Goal: Information Seeking & Learning: Learn about a topic

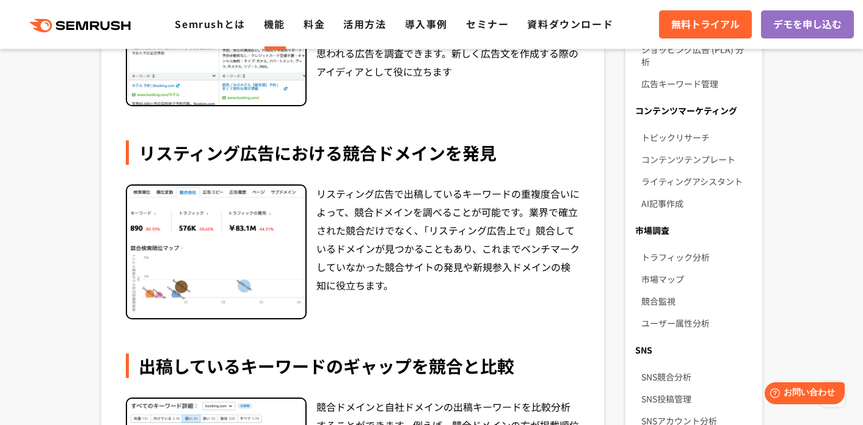
scroll to position [1023, 0]
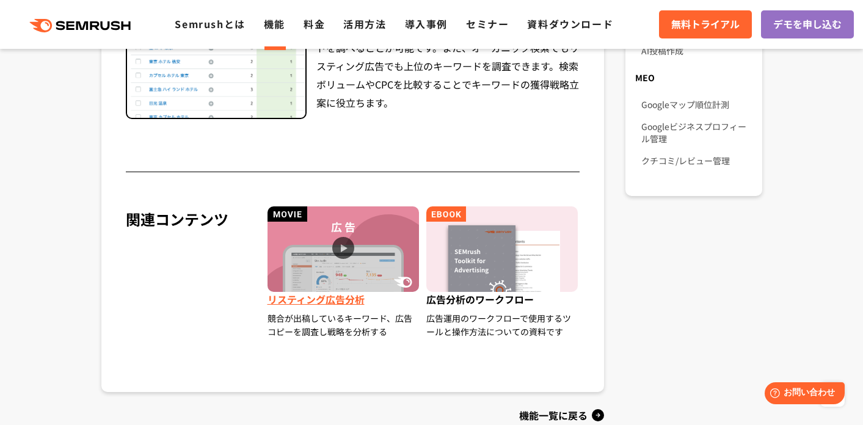
click at [335, 244] on img at bounding box center [344, 250] width 152 height 86
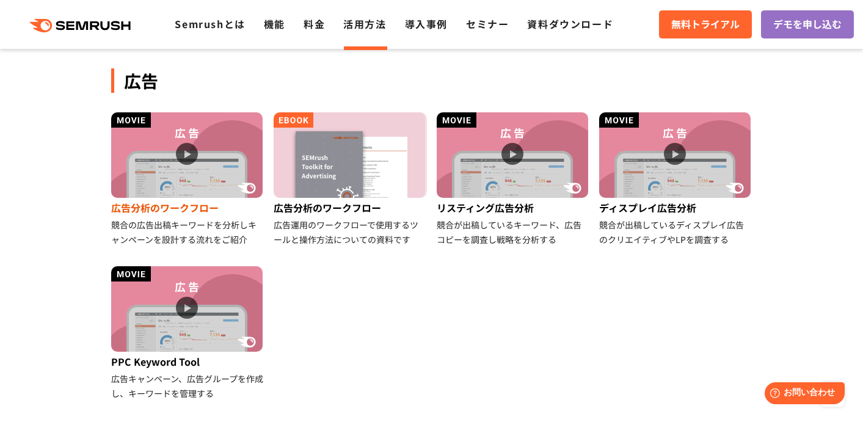
click at [191, 158] on img at bounding box center [187, 155] width 152 height 86
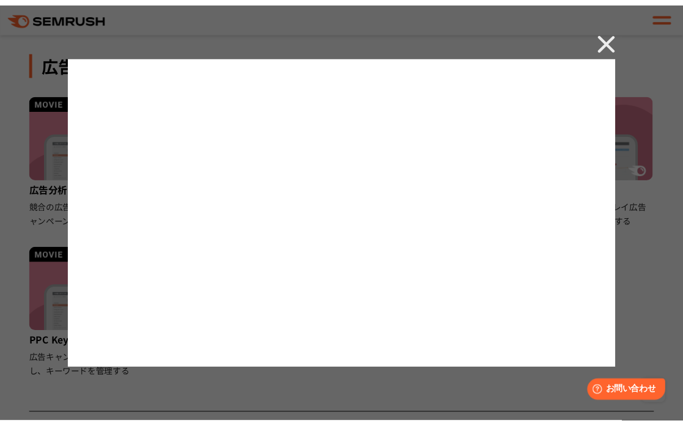
scroll to position [664, 0]
